Goal: Communication & Community: Answer question/provide support

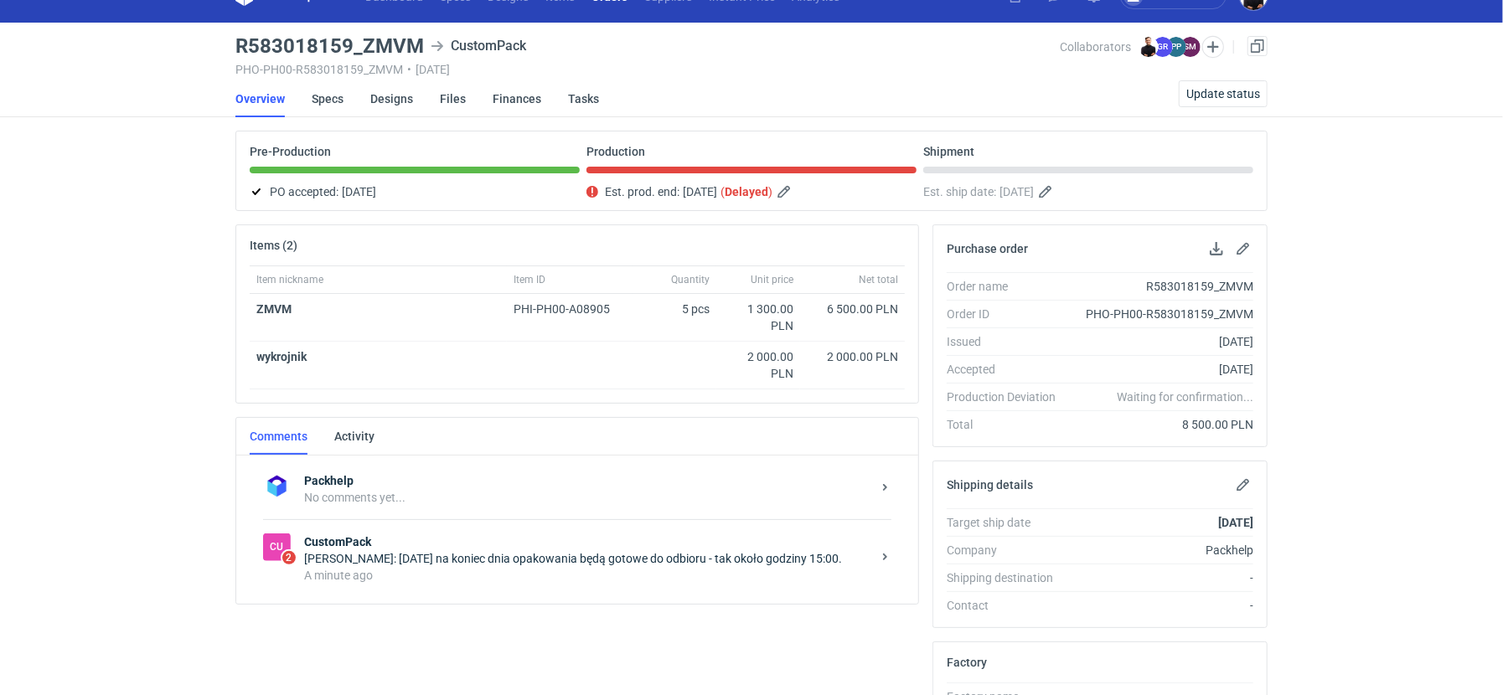
click at [563, 519] on div "Cu 2 CustomPack [PERSON_NAME]: [DATE] na koniec dnia opakowania będą gotowe do …" at bounding box center [577, 558] width 628 height 78
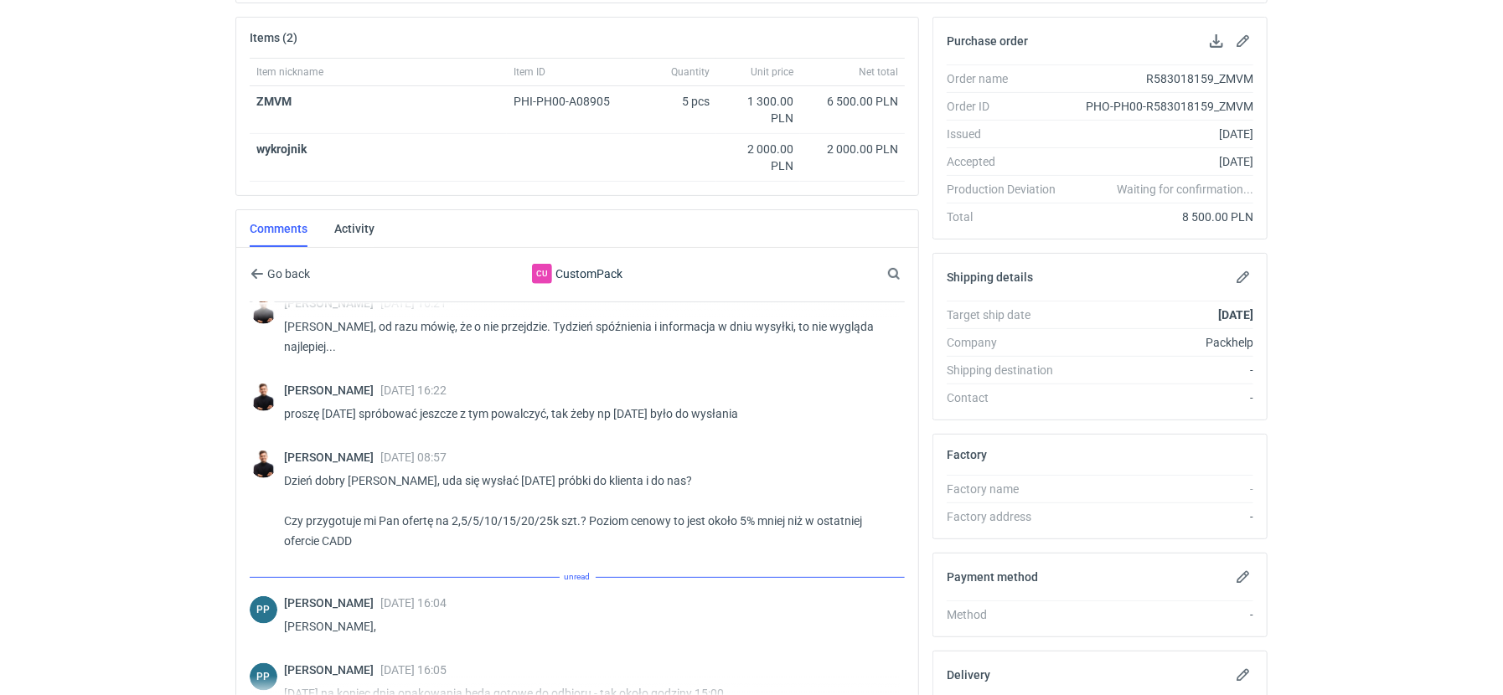
scroll to position [400, 0]
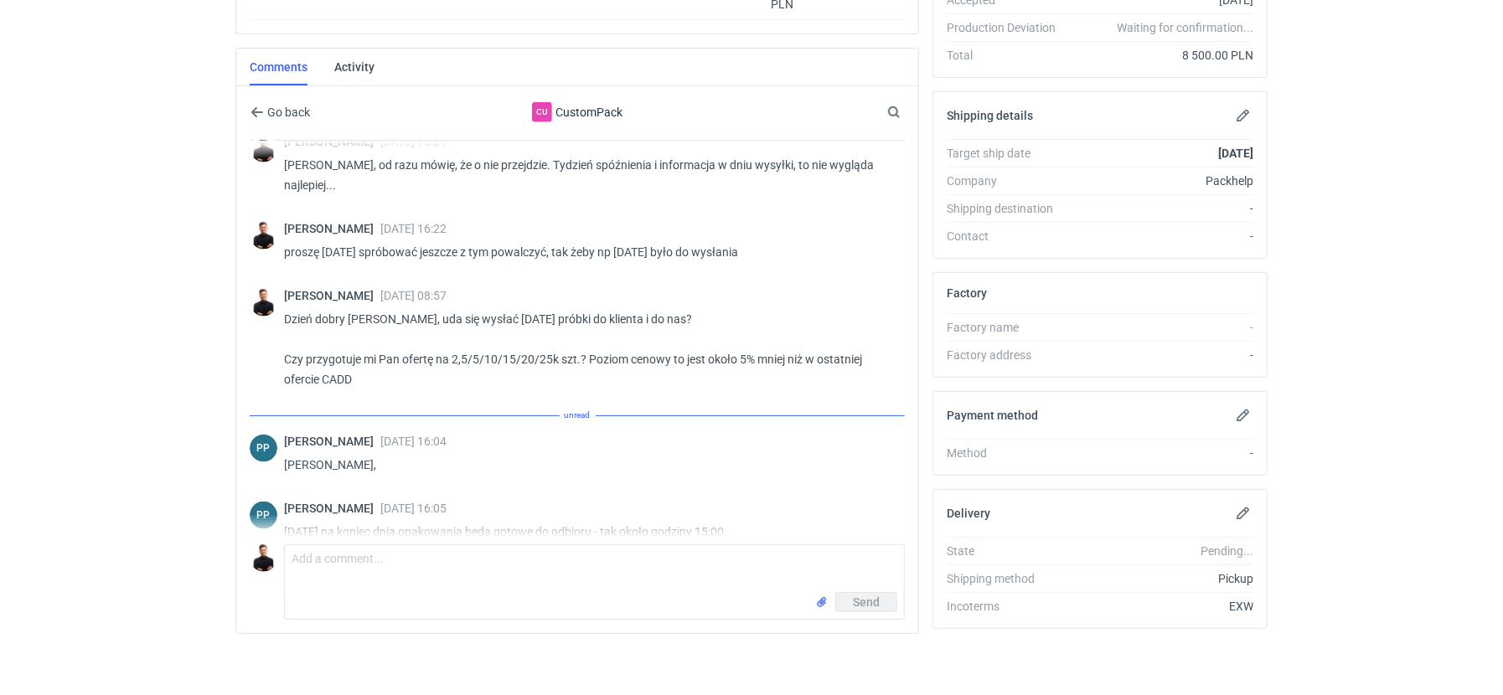
click at [472, 538] on div "Comment message Send" at bounding box center [577, 579] width 655 height 82
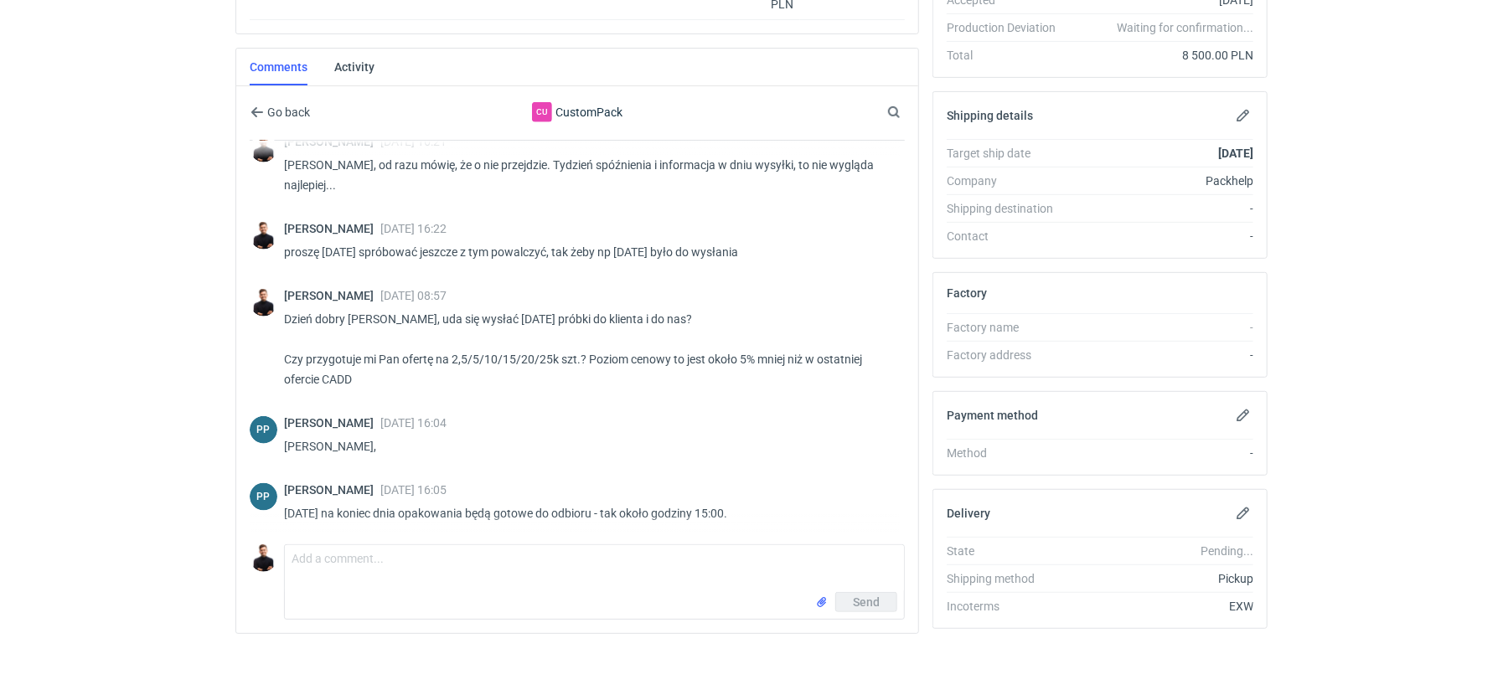
scroll to position [1175, 0]
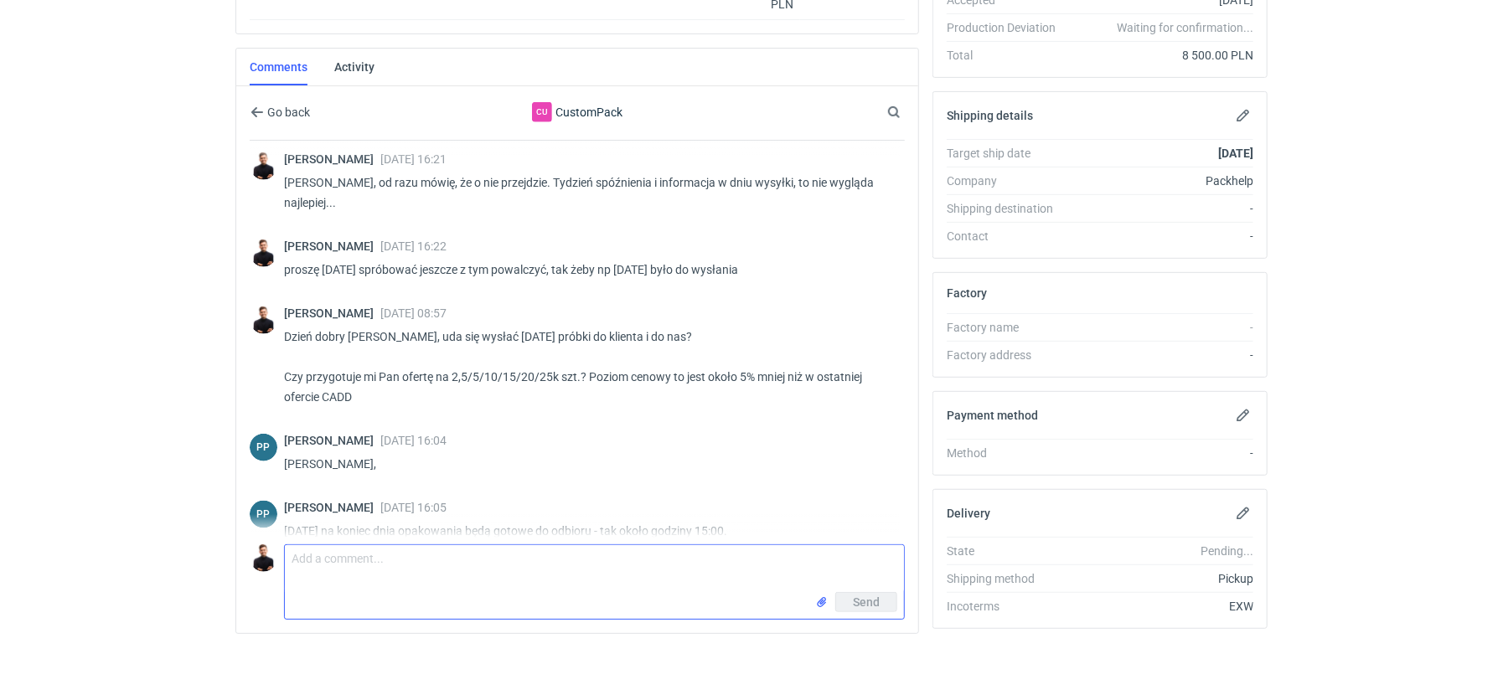
click at [447, 572] on textarea "Comment message" at bounding box center [594, 568] width 619 height 47
click at [646, 551] on textarea "poda mi pan szacunkową wielkość paczki z 5 st do klienta? I adres dobnioru? Czy…" at bounding box center [594, 568] width 619 height 47
click at [675, 552] on textarea "poda mi pan szacunkową wielkość paczki z 5 st do klienta i adres odbioru? Czy w…" at bounding box center [594, 568] width 619 height 47
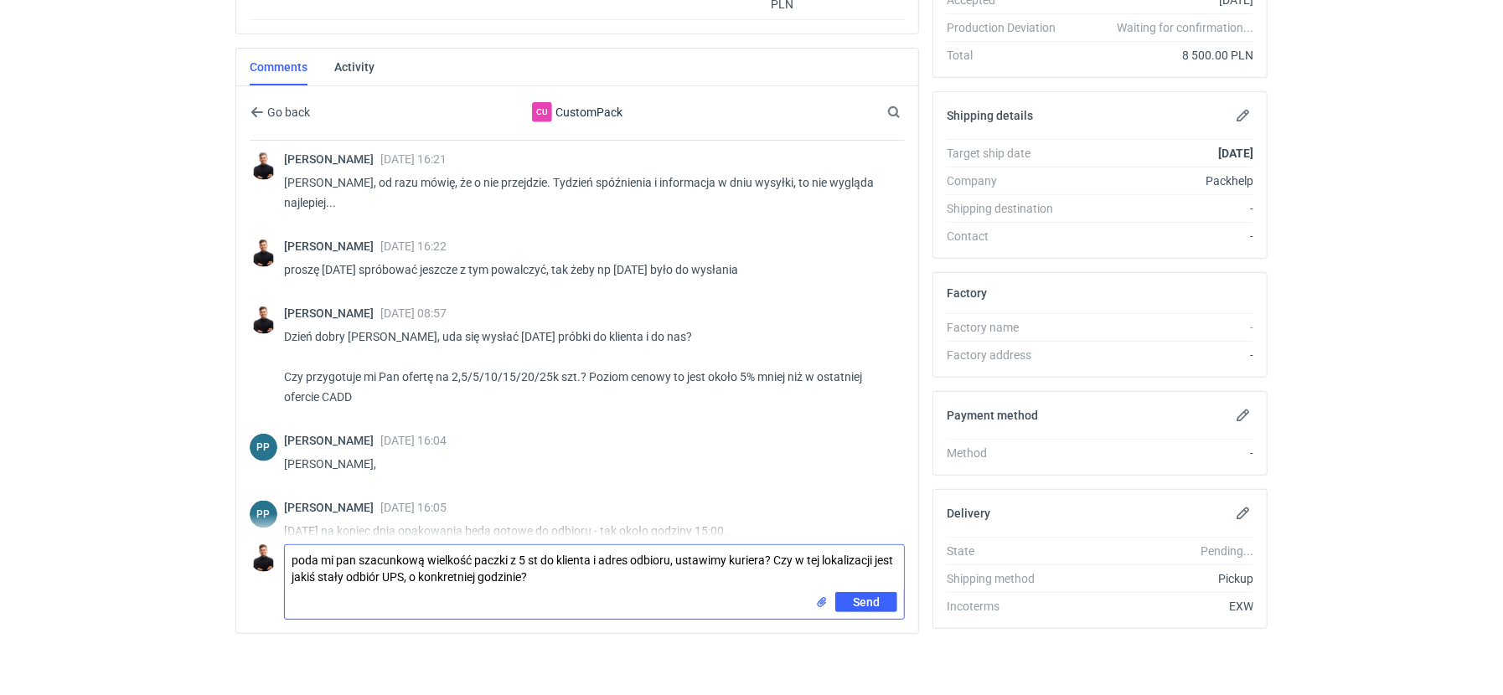
type textarea "poda mi pan szacunkową wielkość paczki z 5 st do klienta i adres odbioru, ustaw…"
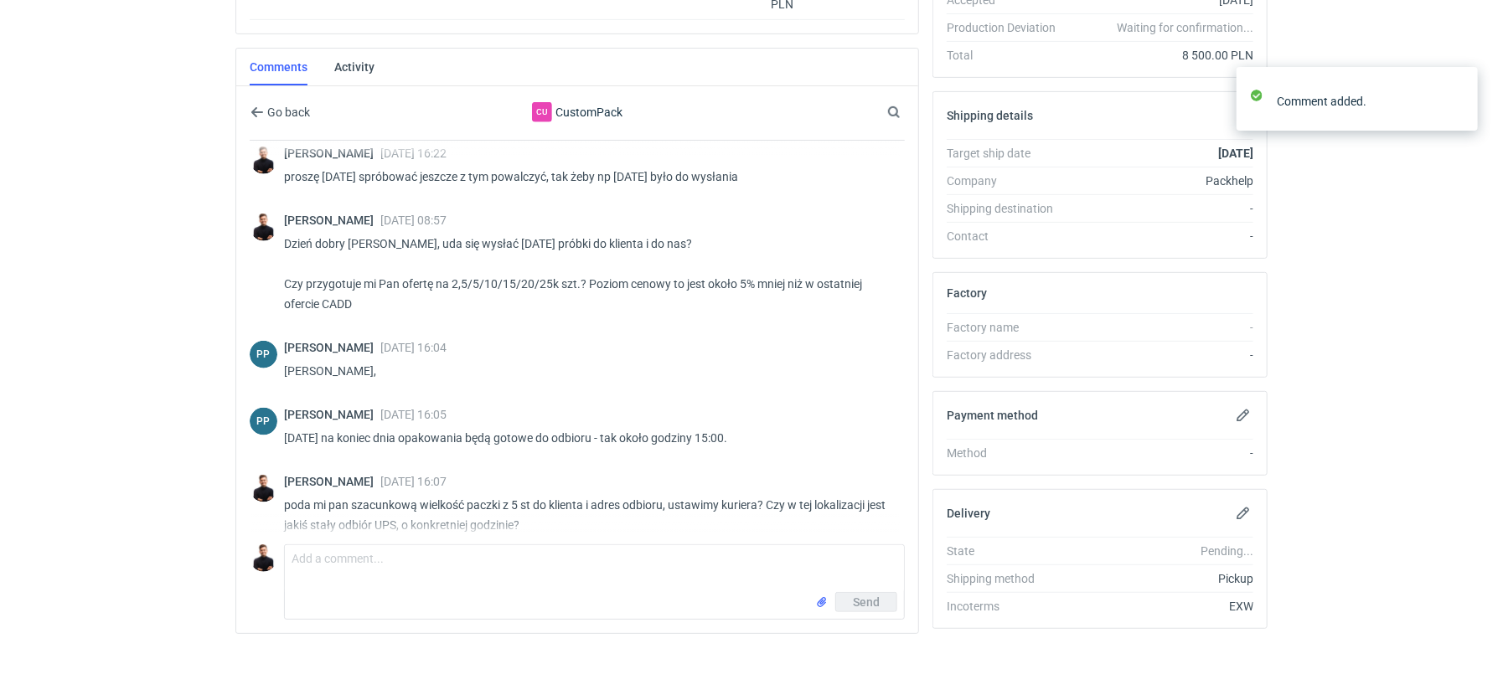
scroll to position [1262, 0]
